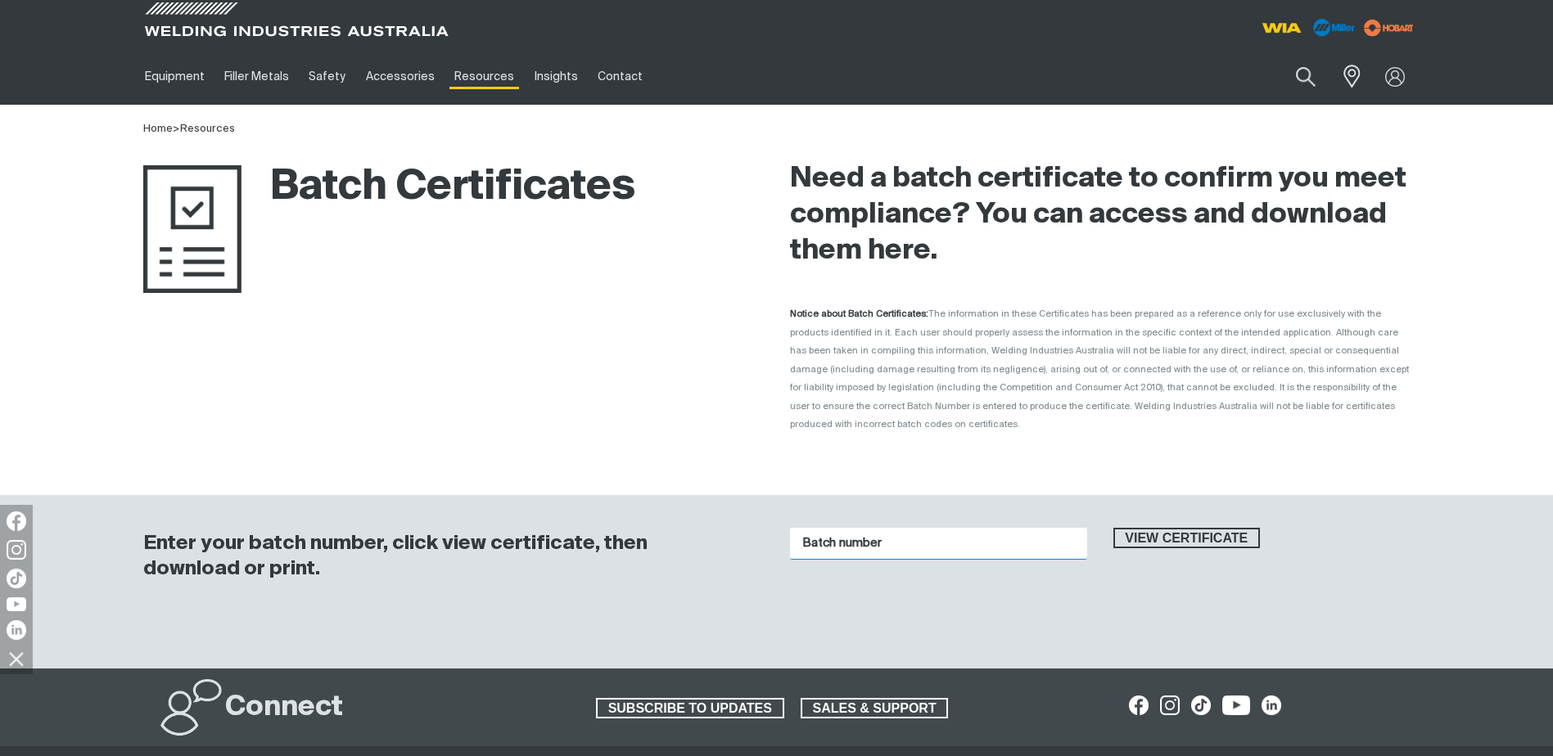
click at [992, 530] on input "Batch number" at bounding box center [938, 544] width 297 height 32
paste input "2586020"
type input "2586020"
click at [1147, 528] on span "View certificate" at bounding box center [1187, 538] width 144 height 21
click at [875, 528] on input "Batch number" at bounding box center [938, 544] width 297 height 32
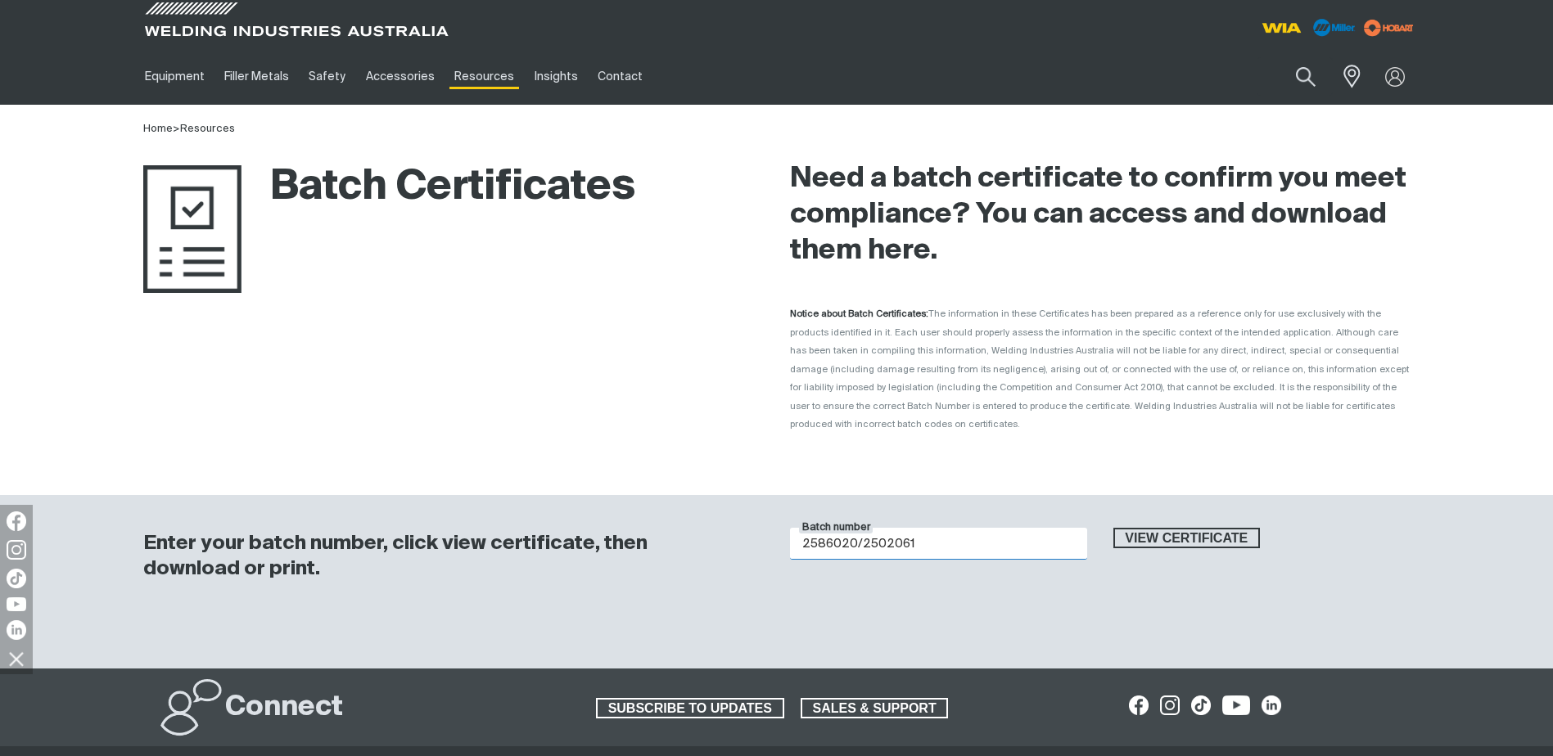
click at [1113, 528] on button "View certificate" at bounding box center [1186, 538] width 147 height 21
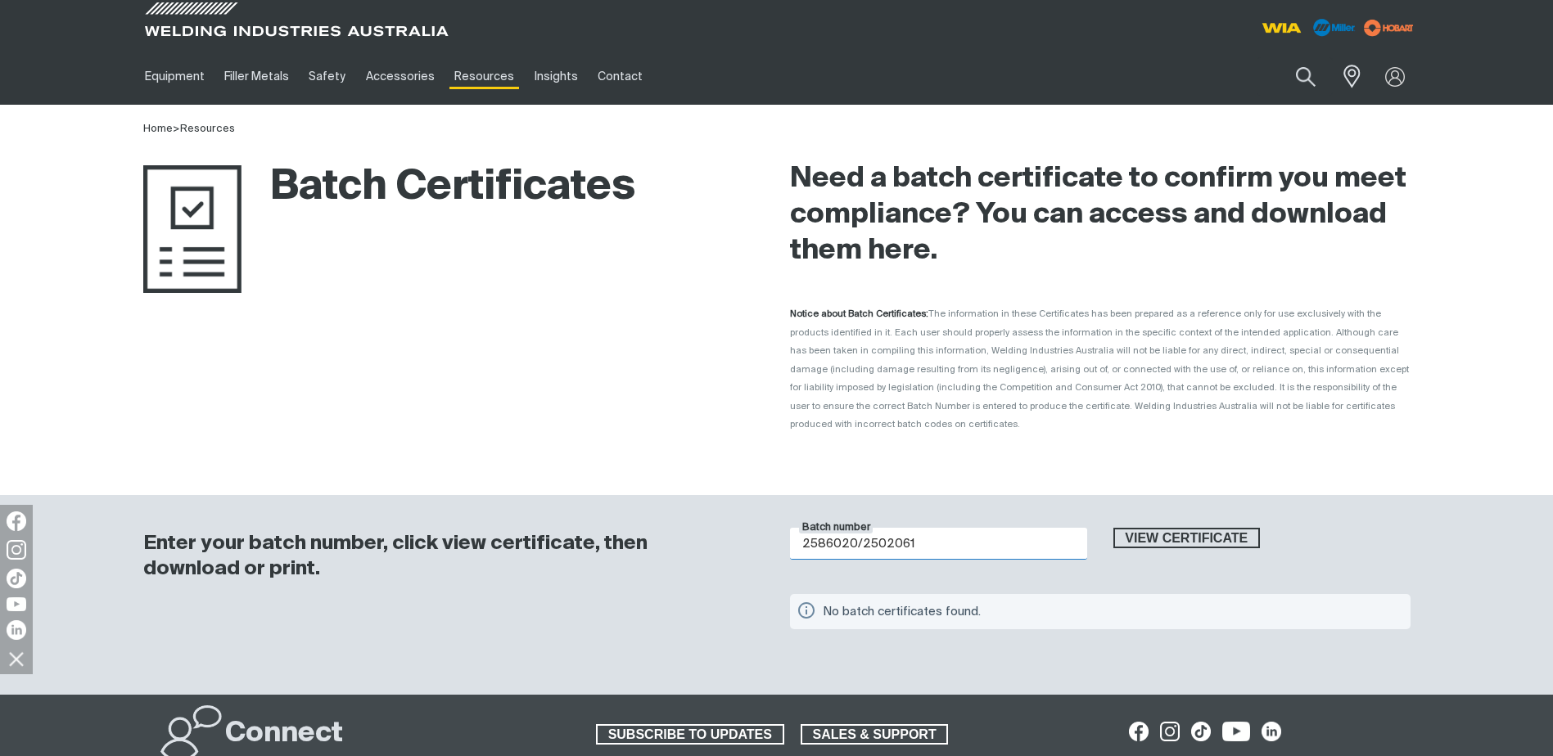
drag, startPoint x: 860, startPoint y: 531, endPoint x: 987, endPoint y: 539, distance: 127.9
click at [987, 539] on input "2586020/2502061" at bounding box center [938, 544] width 297 height 32
click at [1113, 528] on button "View certificate" at bounding box center [1186, 538] width 147 height 21
drag, startPoint x: 997, startPoint y: 535, endPoint x: 648, endPoint y: 535, distance: 349.5
click at [649, 534] on div "Enter your batch number, click view certificate, then download or print. Batch …" at bounding box center [777, 595] width 1310 height 201
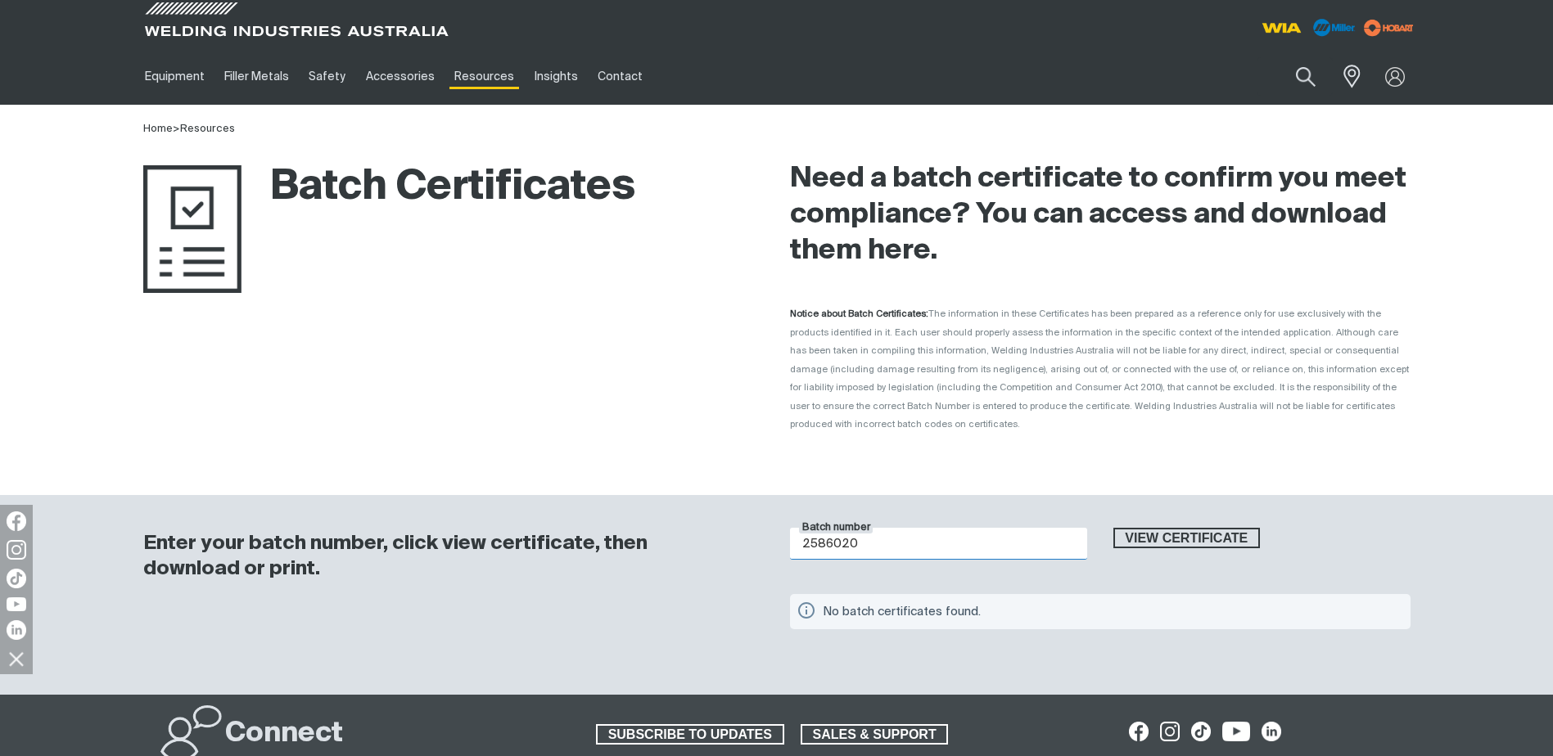
paste input "02061"
type input "2502061"
click at [1113, 528] on button "View certificate" at bounding box center [1186, 538] width 147 height 21
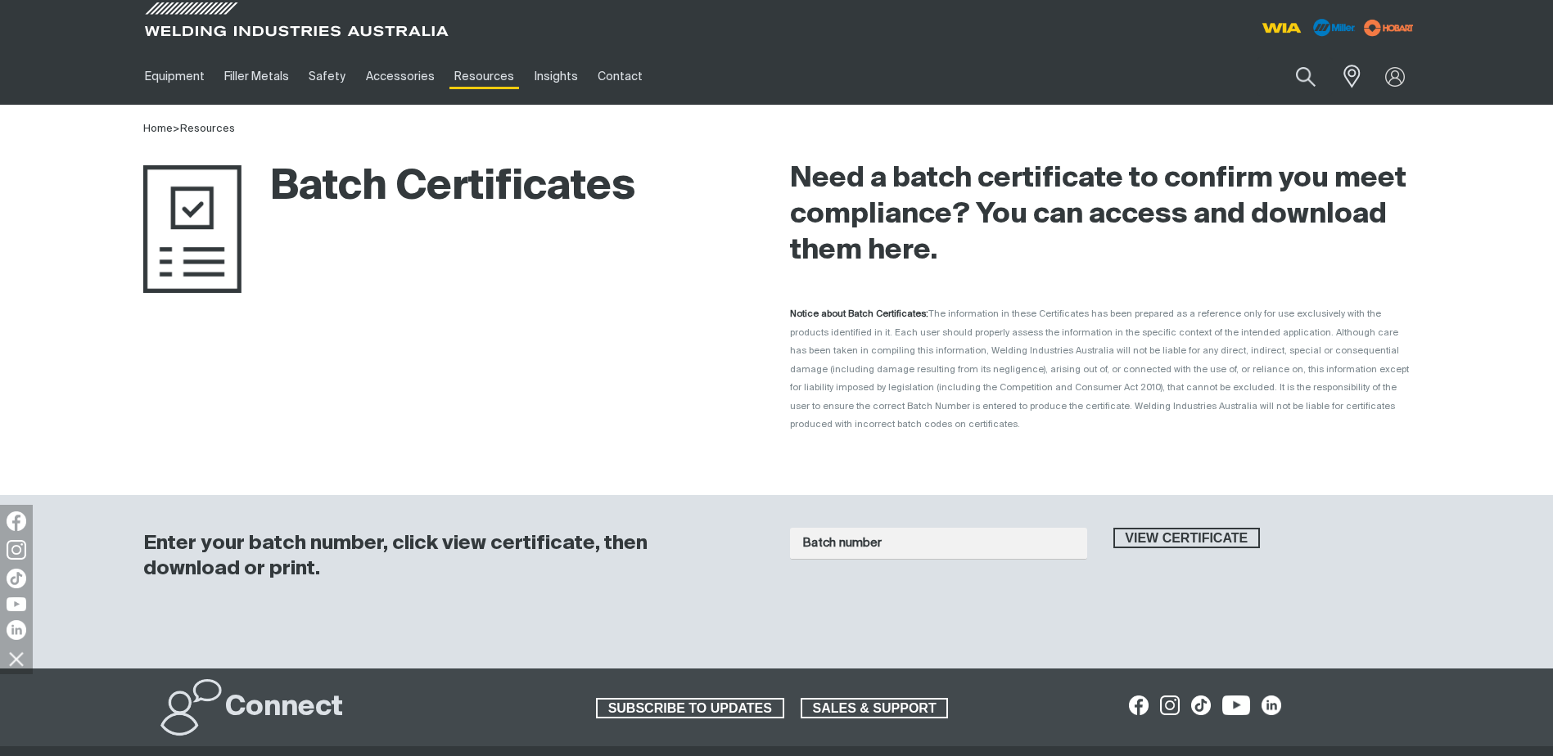
click at [964, 564] on div "Batch number View certificate" at bounding box center [1100, 566] width 620 height 109
click at [963, 528] on input "Batch number" at bounding box center [938, 544] width 297 height 32
type input "1015992"
click at [1113, 528] on button "View certificate" at bounding box center [1186, 538] width 147 height 21
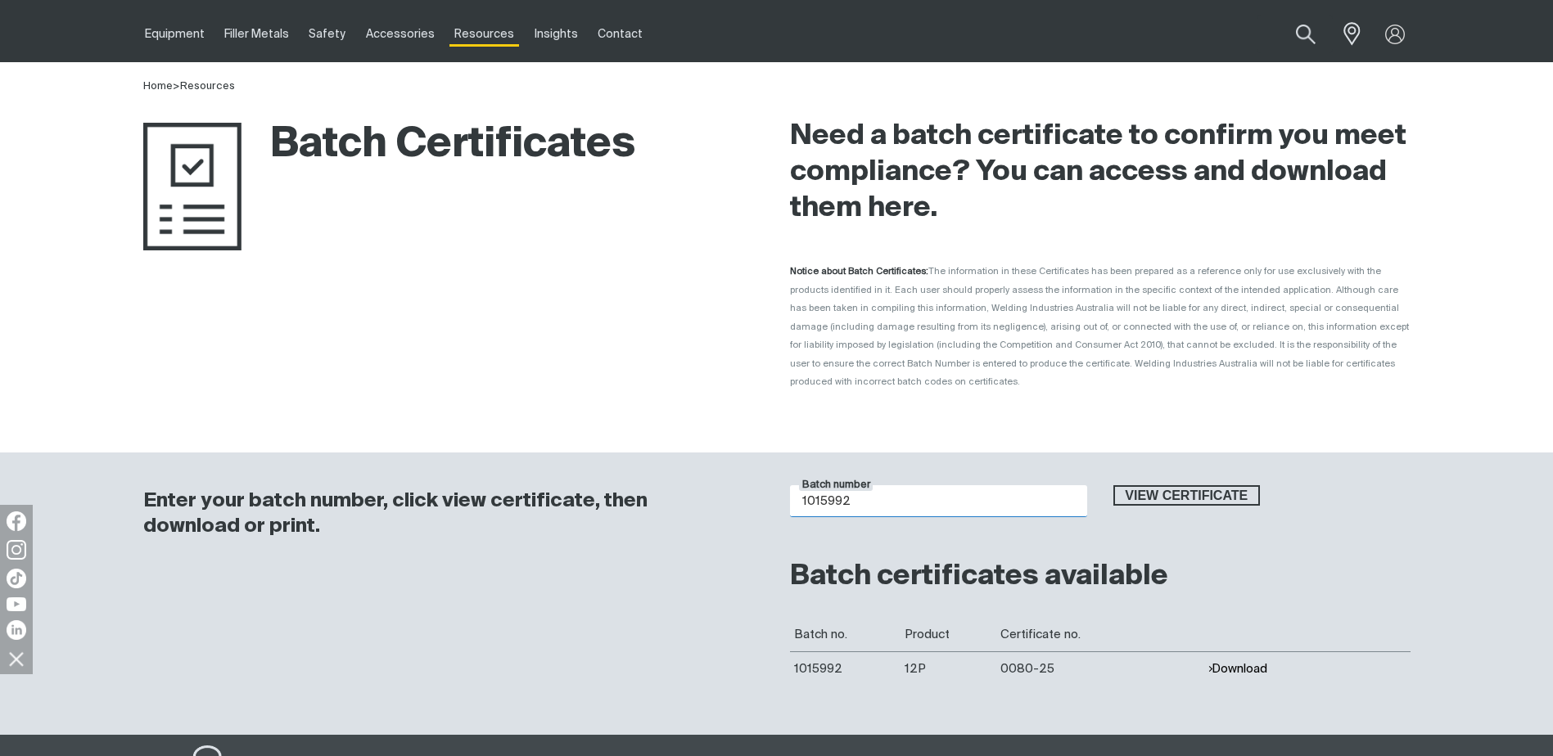
scroll to position [82, 0]
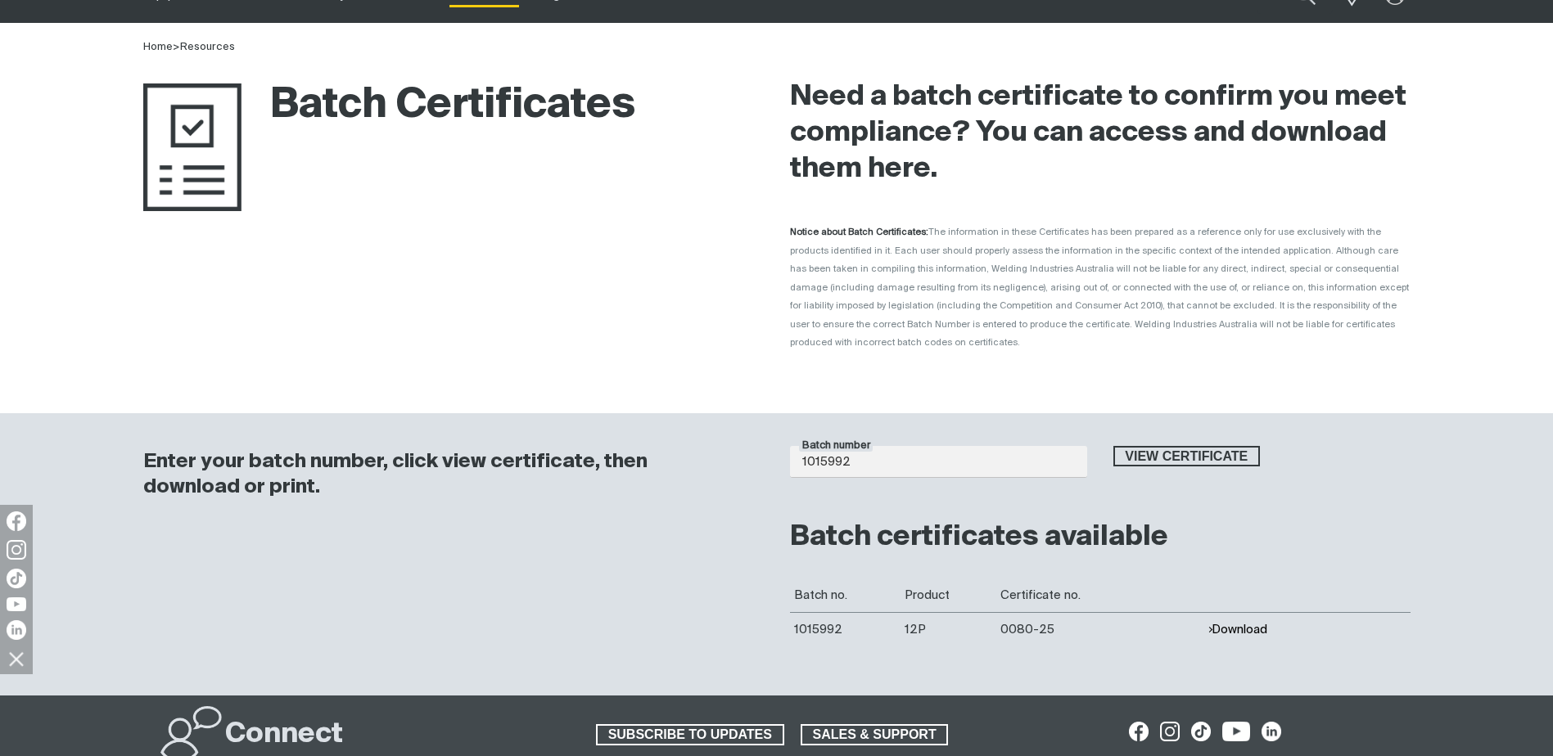
click at [1280, 615] on td "Download" at bounding box center [1306, 629] width 207 height 34
click at [1266, 623] on button "Download" at bounding box center [1237, 630] width 60 height 14
